Goal: Use online tool/utility: Utilize a website feature to perform a specific function

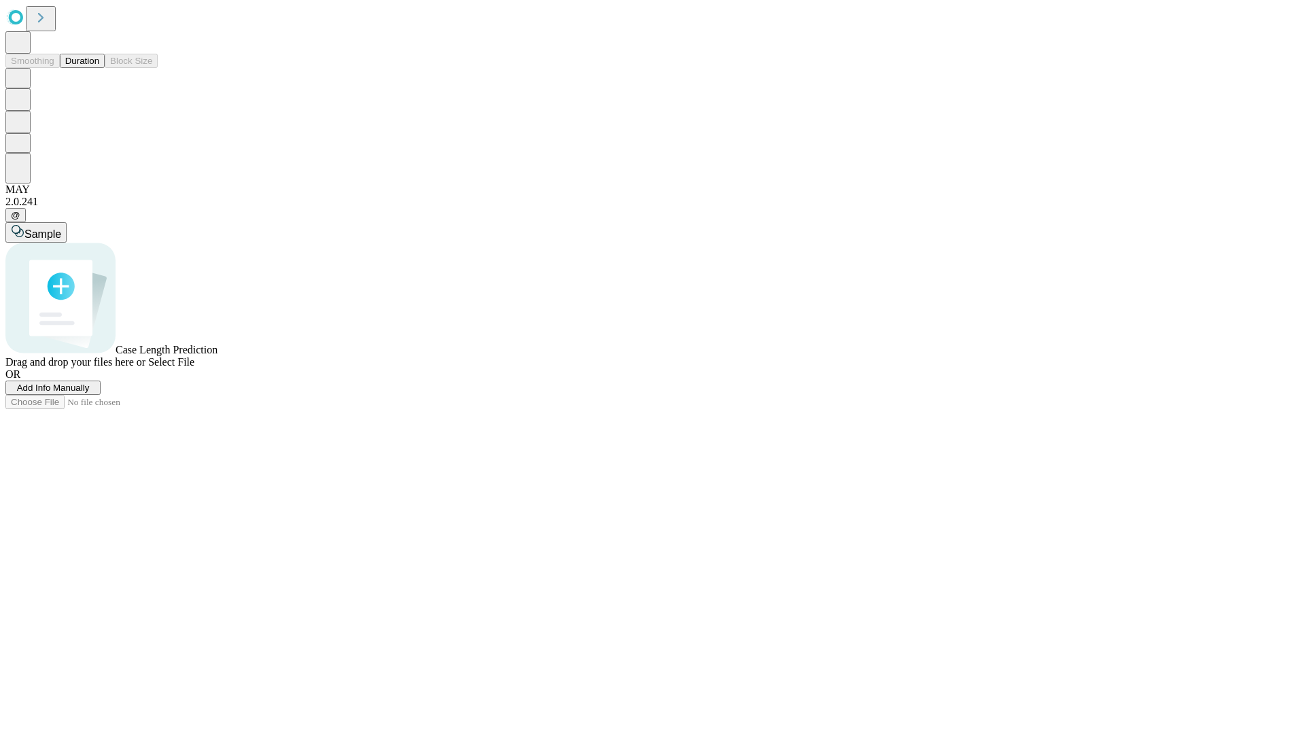
click at [194, 368] on span "Select File" at bounding box center [171, 362] width 46 height 12
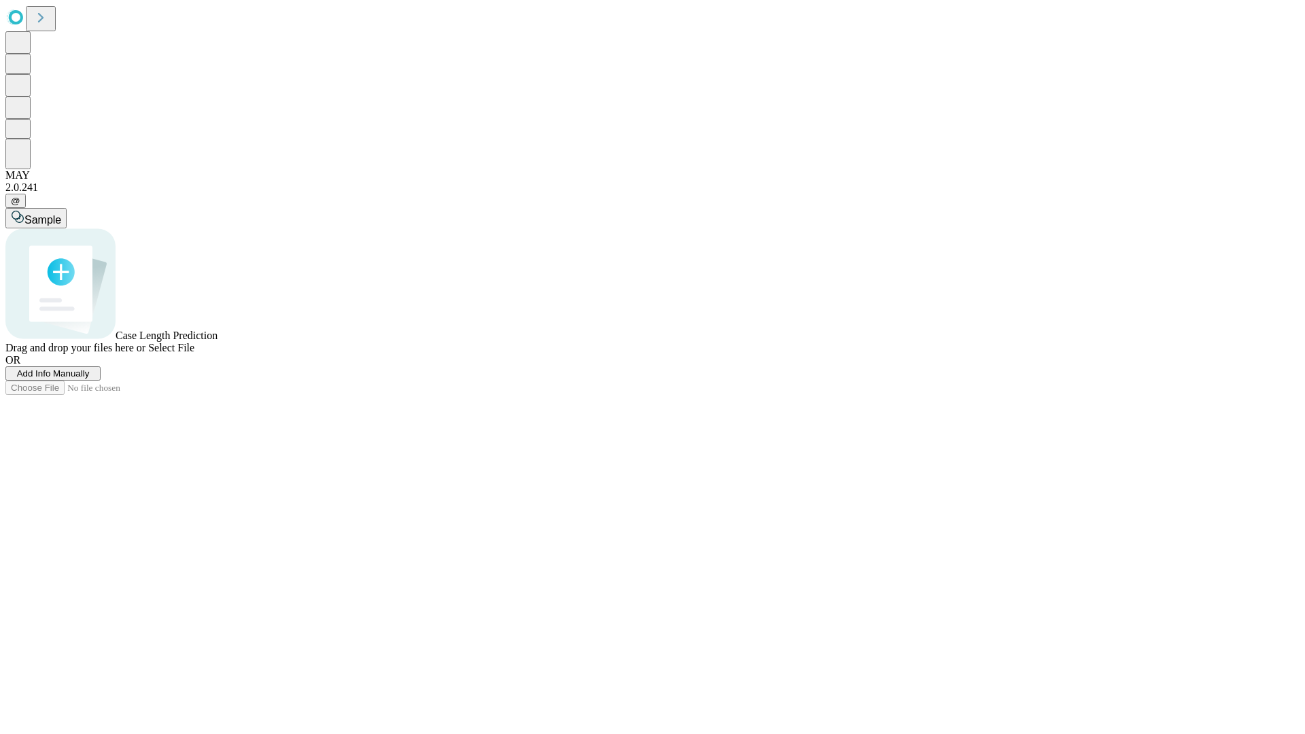
click at [194, 353] on span "Select File" at bounding box center [171, 348] width 46 height 12
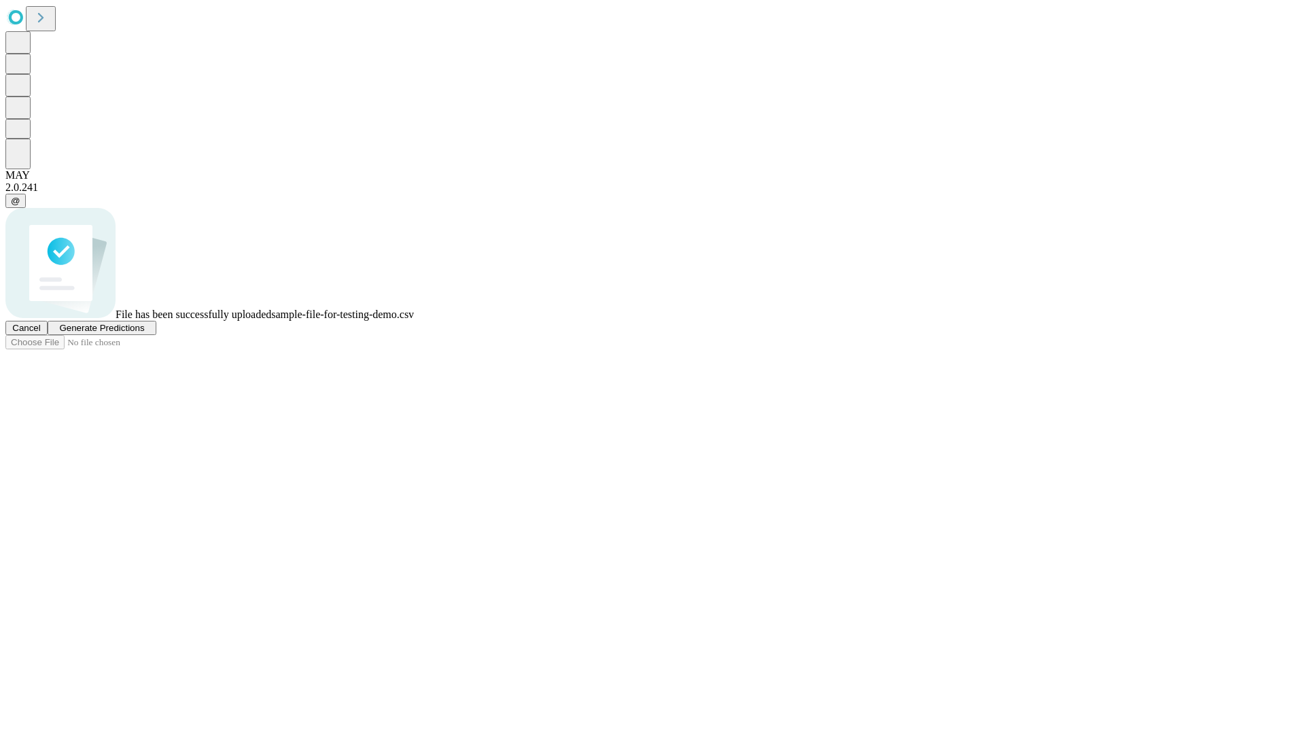
click at [144, 333] on span "Generate Predictions" at bounding box center [101, 328] width 85 height 10
